Goal: Find specific page/section: Find specific page/section

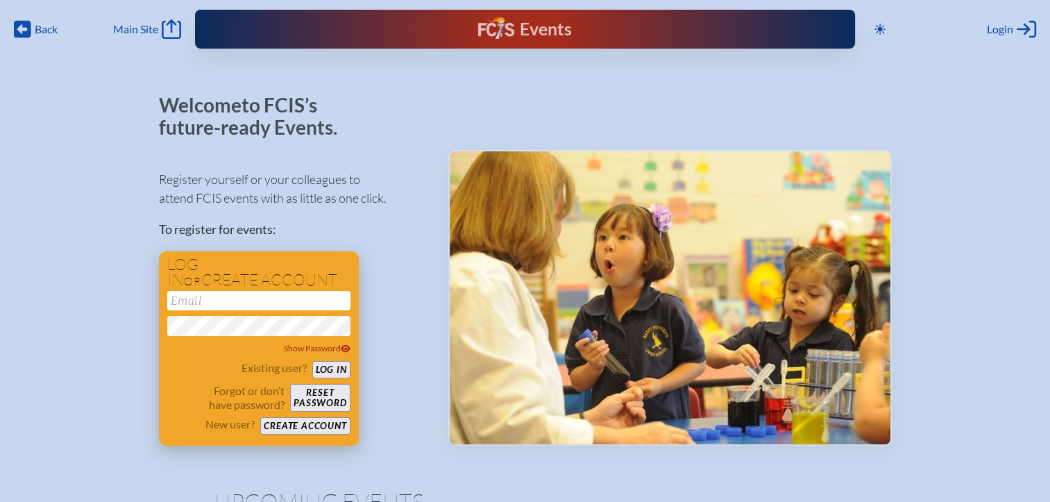
type input "[EMAIL_ADDRESS][DOMAIN_NAME]"
click at [328, 366] on button "Log in" at bounding box center [331, 369] width 38 height 17
click at [334, 365] on button "Log in" at bounding box center [331, 369] width 38 height 17
click at [1003, 26] on span "Login" at bounding box center [999, 29] width 26 height 14
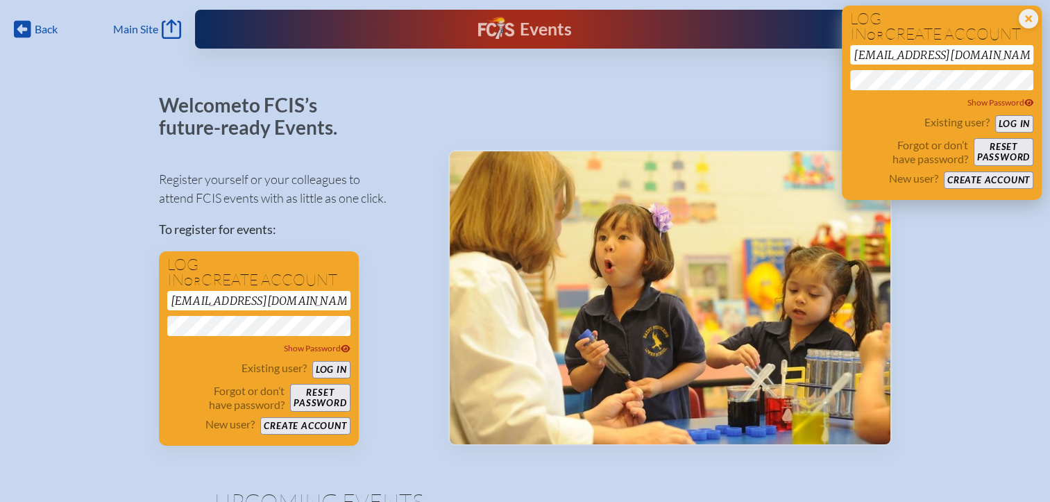
click at [1016, 125] on button "Log in" at bounding box center [1014, 123] width 38 height 17
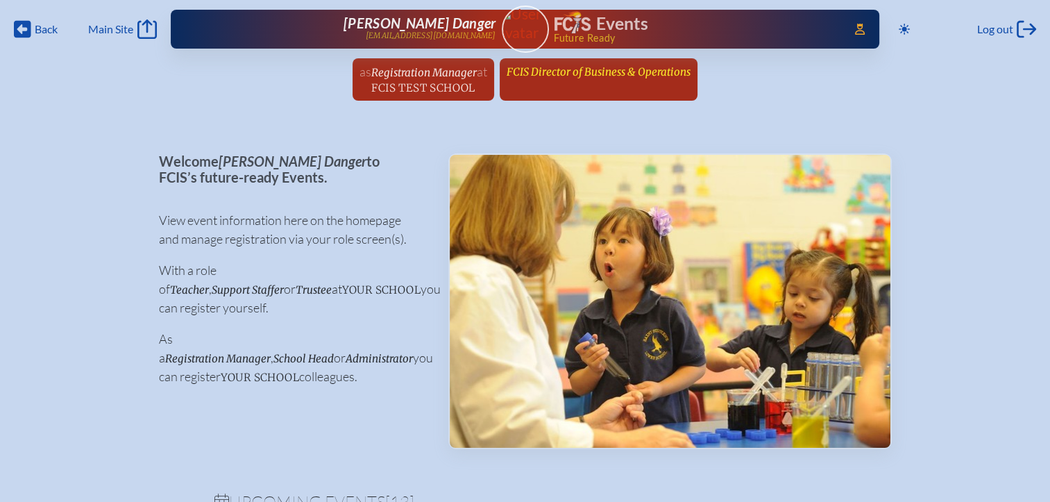
click at [631, 67] on span "FCIS Director of Business & Operations" at bounding box center [598, 71] width 184 height 13
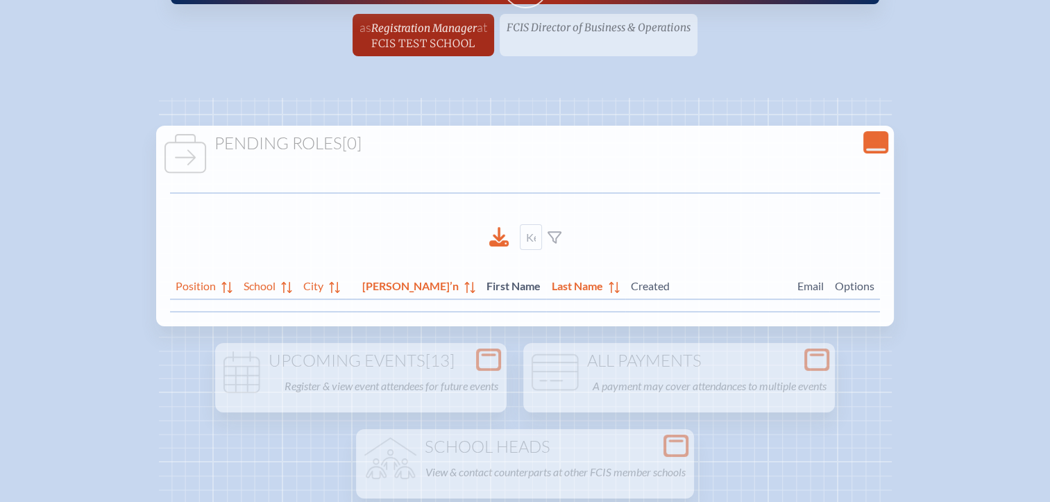
scroll to position [69, 0]
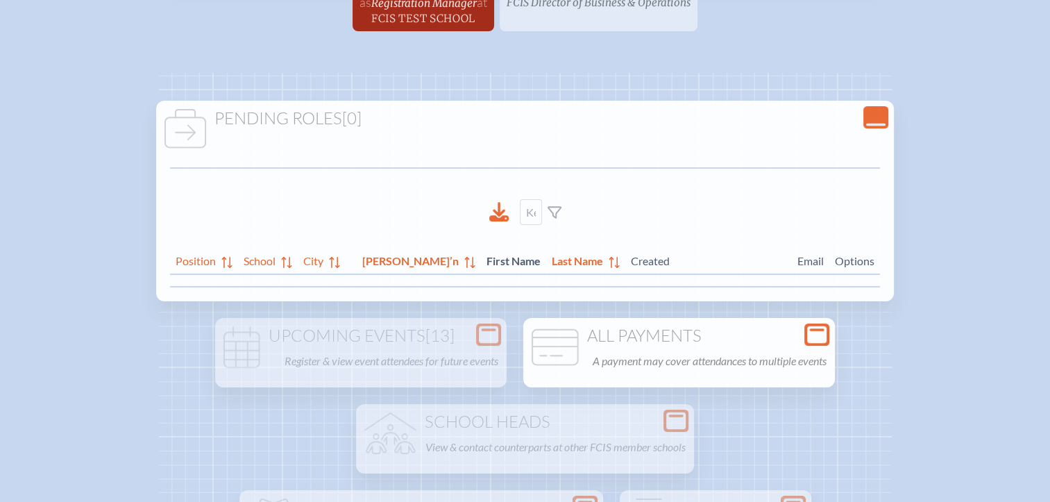
click at [825, 338] on icon at bounding box center [816, 334] width 19 height 17
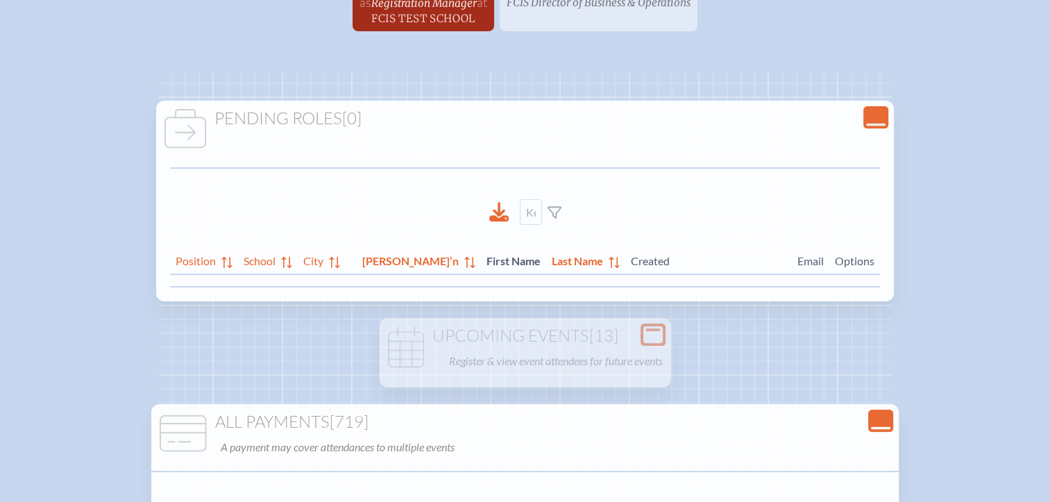
click at [890, 412] on icon "Close Console" at bounding box center [880, 420] width 19 height 19
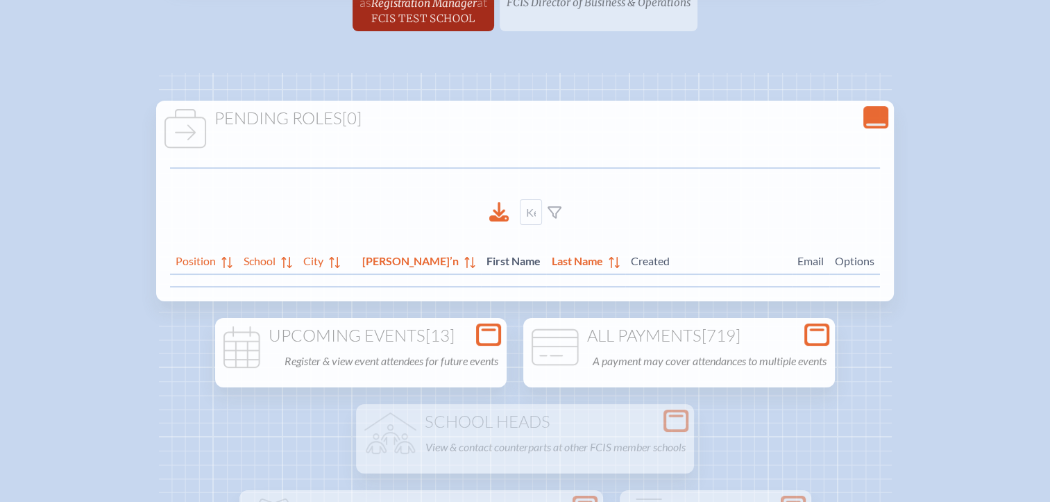
click at [493, 338] on icon at bounding box center [488, 334] width 19 height 17
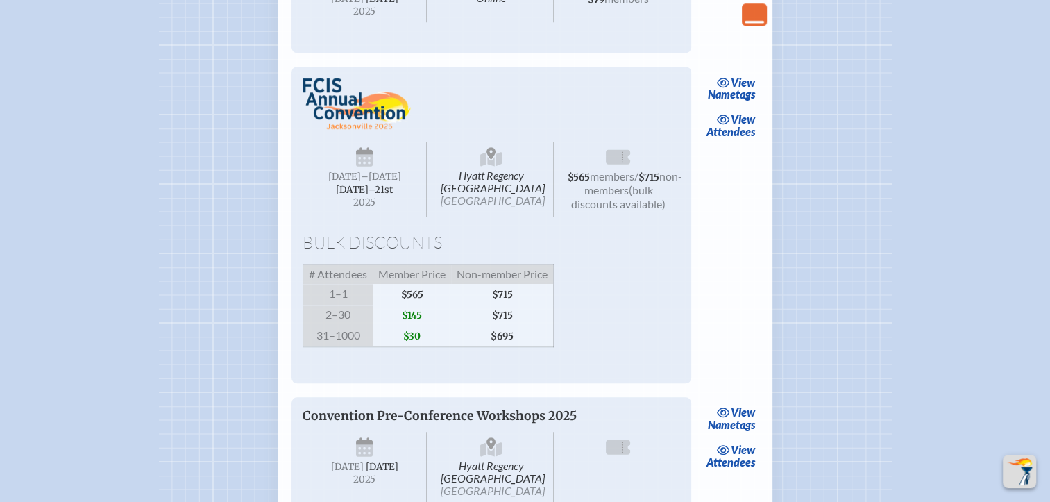
scroll to position [1249, 0]
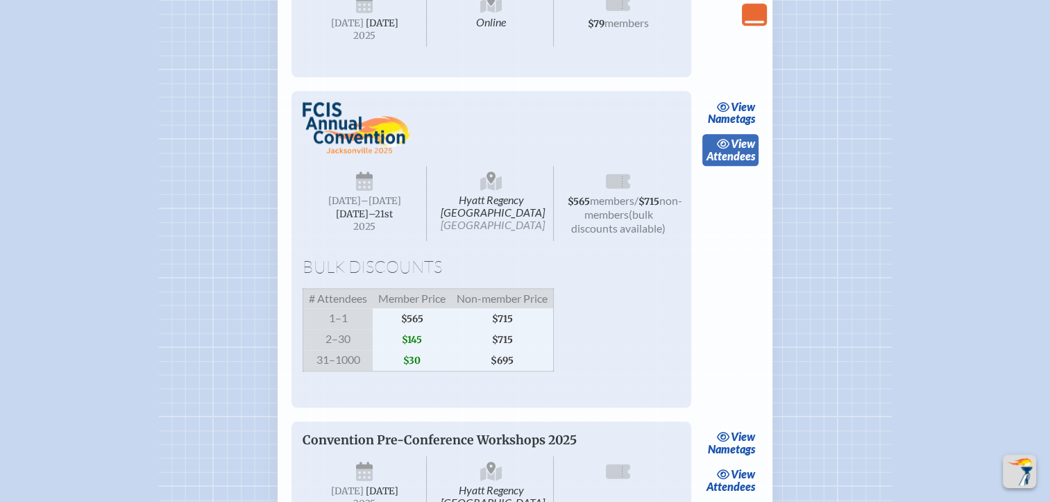
click at [723, 149] on icon at bounding box center [724, 143] width 14 height 11
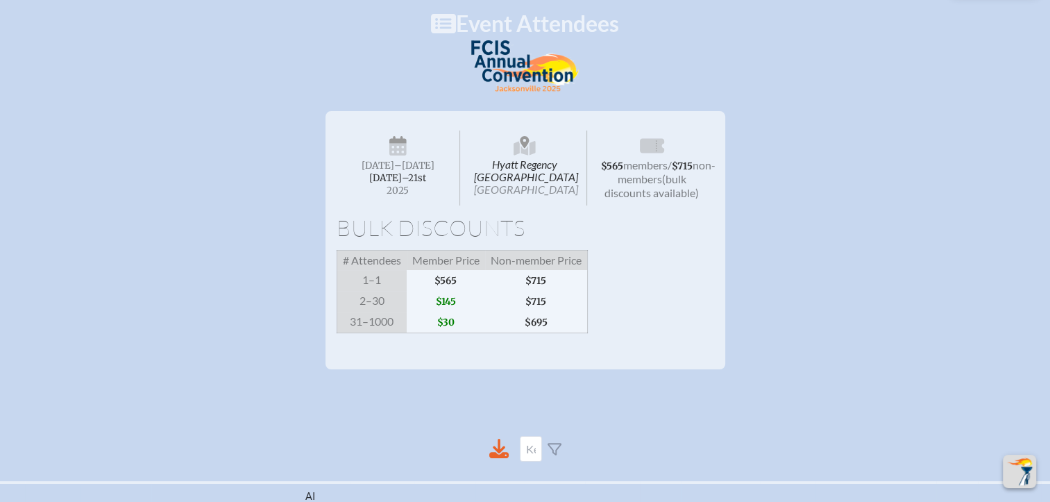
scroll to position [0, 10]
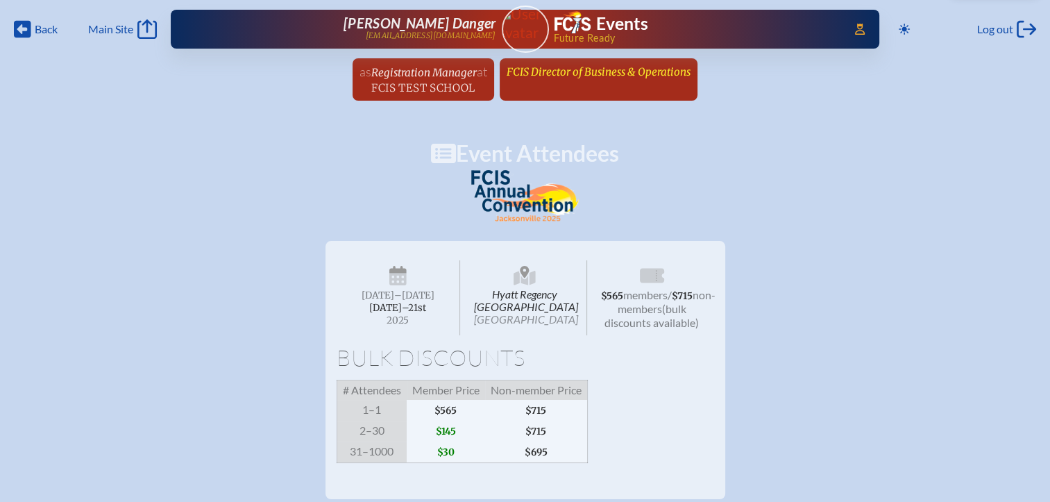
click at [513, 76] on span "FCIS Director of Business & Operations" at bounding box center [598, 71] width 184 height 13
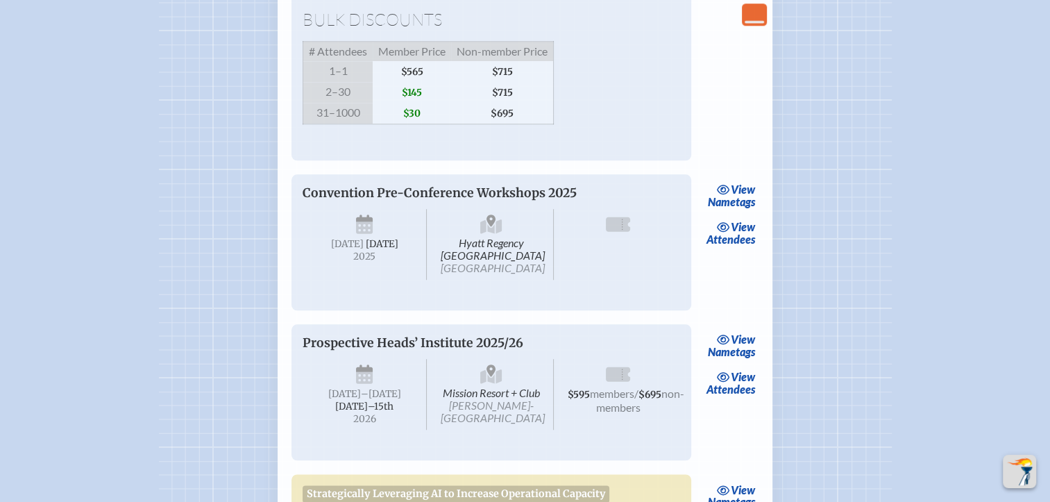
scroll to position [1526, 0]
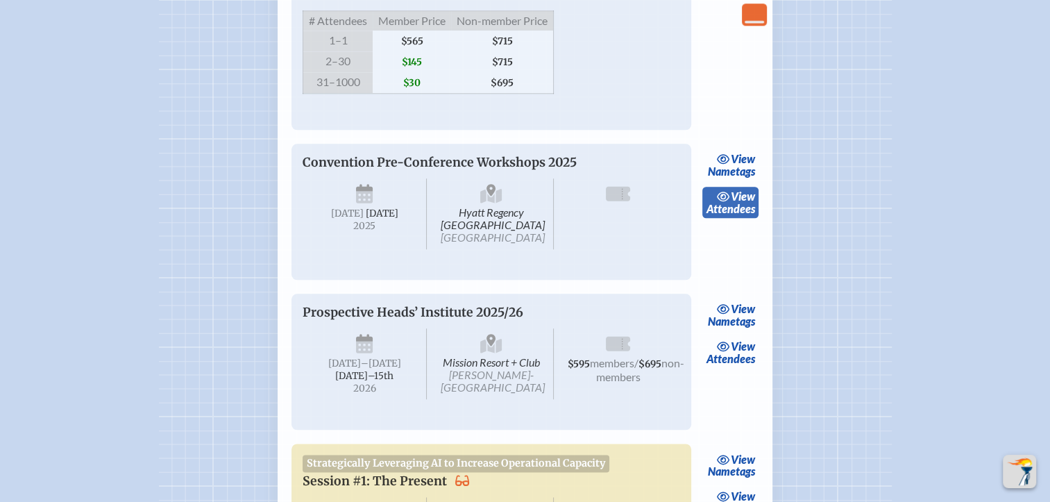
click at [741, 203] on span "view" at bounding box center [742, 195] width 24 height 13
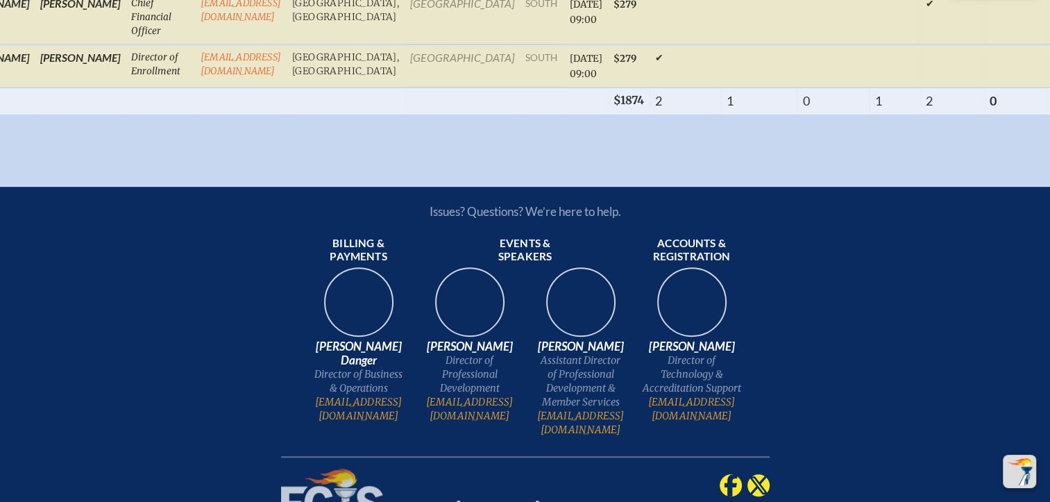
scroll to position [0, 149]
